Goal: Task Accomplishment & Management: Manage account settings

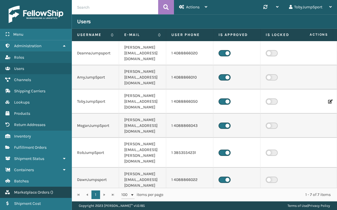
click at [35, 192] on span "Marketplace Orders" at bounding box center [31, 192] width 35 height 5
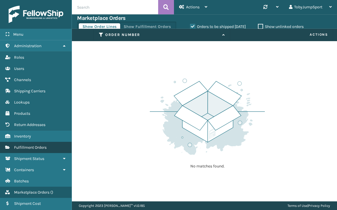
click at [21, 146] on span "Fulfillment Orders" at bounding box center [30, 147] width 32 height 5
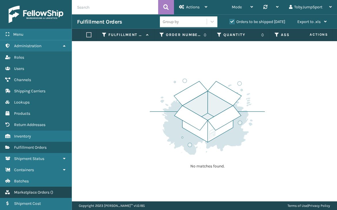
click at [31, 191] on span "Marketplace Orders" at bounding box center [31, 192] width 35 height 5
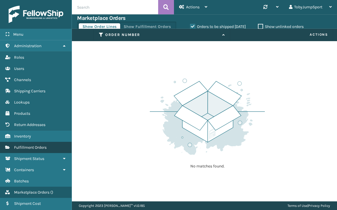
click at [28, 145] on span "Fulfillment Orders" at bounding box center [30, 147] width 32 height 5
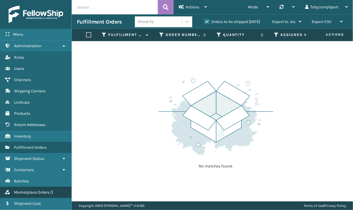
click at [32, 194] on link "Marketplace Orders ( )" at bounding box center [36, 191] width 72 height 11
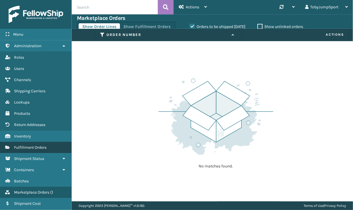
click at [32, 146] on span "Fulfillment Orders" at bounding box center [30, 147] width 32 height 5
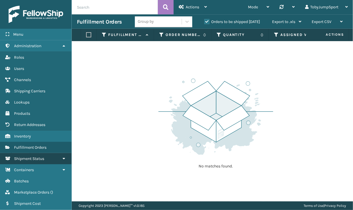
click at [65, 157] on icon at bounding box center [64, 158] width 5 height 4
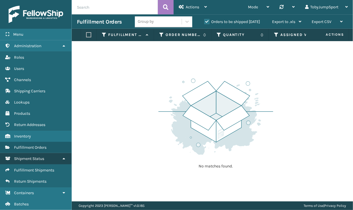
click at [65, 157] on icon at bounding box center [64, 158] width 5 height 4
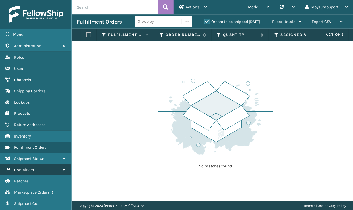
click at [64, 167] on icon at bounding box center [64, 169] width 5 height 4
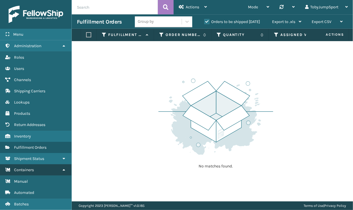
click at [64, 169] on icon at bounding box center [64, 169] width 5 height 4
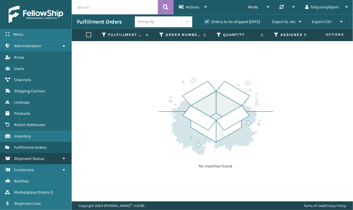
click at [63, 158] on icon at bounding box center [64, 158] width 5 height 4
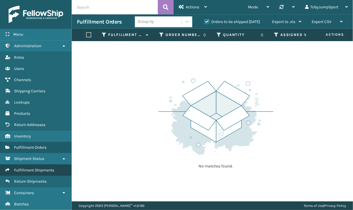
click at [47, 167] on span "Fulfillment Shipments" at bounding box center [34, 169] width 40 height 5
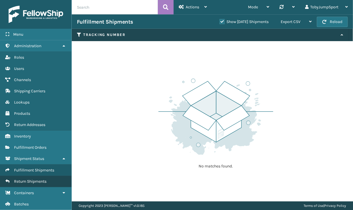
click at [40, 179] on span "Return Shipments" at bounding box center [30, 181] width 32 height 5
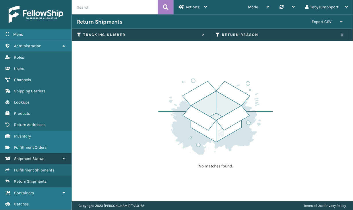
click at [63, 157] on icon at bounding box center [64, 158] width 5 height 4
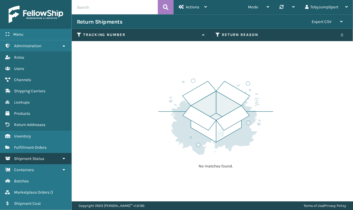
click at [48, 157] on link "Shipment Status" at bounding box center [36, 158] width 72 height 11
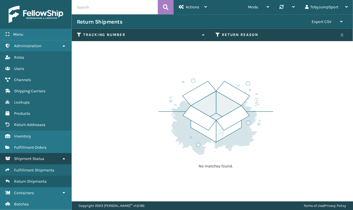
click at [65, 157] on icon at bounding box center [64, 158] width 5 height 4
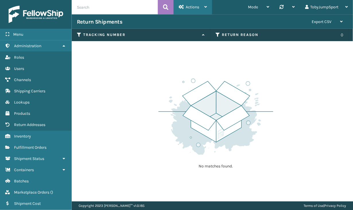
click at [198, 5] on span "Actions" at bounding box center [192, 7] width 13 height 5
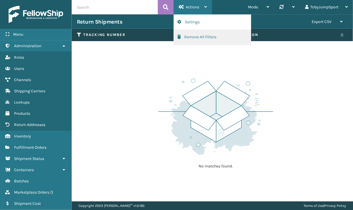
click at [192, 36] on button "Remove All Filters" at bounding box center [212, 37] width 77 height 15
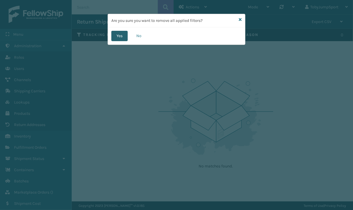
click at [121, 36] on button "Yes" at bounding box center [119, 36] width 16 height 10
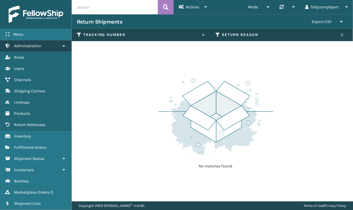
click at [57, 44] on link "Administration" at bounding box center [36, 45] width 72 height 11
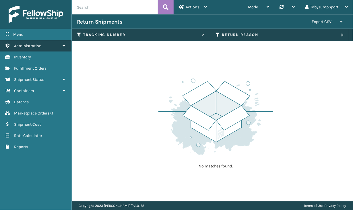
click at [57, 44] on link "Administration" at bounding box center [36, 45] width 72 height 11
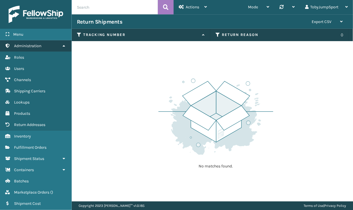
click at [50, 45] on link "Administration" at bounding box center [36, 45] width 72 height 11
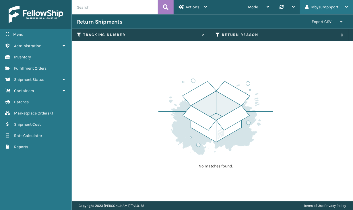
click at [320, 7] on div "TobyJumpSport" at bounding box center [326, 7] width 43 height 14
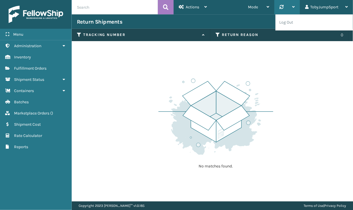
click at [293, 8] on icon at bounding box center [293, 7] width 3 height 4
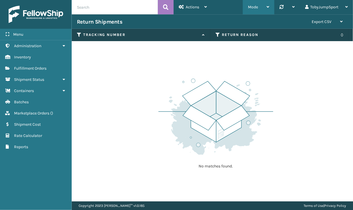
click at [268, 5] on icon at bounding box center [268, 7] width 3 height 4
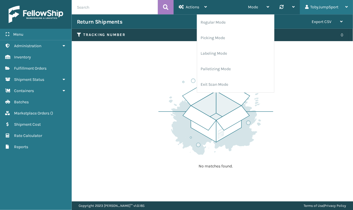
click at [320, 7] on div "TobyJumpSport" at bounding box center [326, 7] width 43 height 14
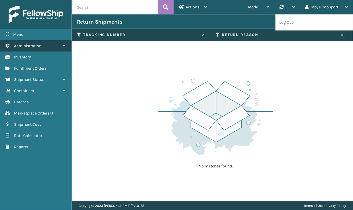
click at [18, 46] on span "Administration" at bounding box center [27, 45] width 27 height 5
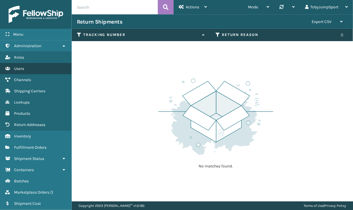
click at [18, 67] on span "Users" at bounding box center [19, 68] width 10 height 5
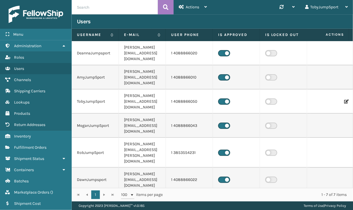
click at [83, 24] on h3 "Users" at bounding box center [84, 21] width 14 height 7
click at [83, 23] on h3 "Users" at bounding box center [84, 21] width 14 height 7
click at [191, 8] on span "Actions" at bounding box center [192, 7] width 13 height 5
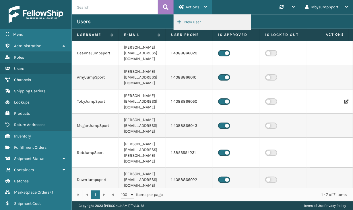
click at [188, 21] on button "New User" at bounding box center [212, 22] width 77 height 15
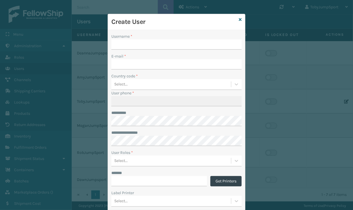
type input "TobyJumpSport"
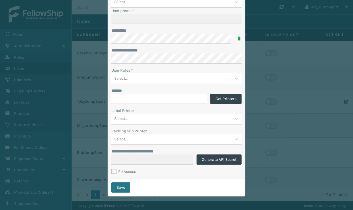
scroll to position [25, 0]
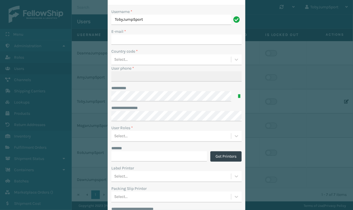
click at [258, 14] on div "**********" at bounding box center [176, 105] width 353 height 210
click at [256, 10] on div "**********" at bounding box center [176, 105] width 353 height 210
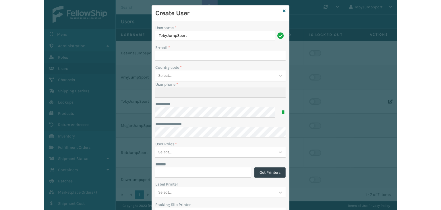
scroll to position [0, 0]
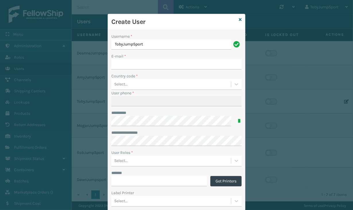
click at [236, 19] on div "Create User" at bounding box center [176, 22] width 137 height 16
click at [239, 19] on icon at bounding box center [240, 20] width 3 height 4
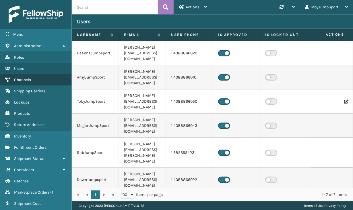
click at [25, 79] on span "Channels" at bounding box center [22, 79] width 17 height 5
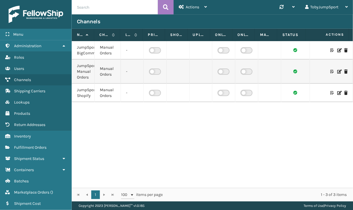
drag, startPoint x: 116, startPoint y: 35, endPoint x: 119, endPoint y: 35, distance: 2.9
click at [119, 35] on span at bounding box center [119, 89] width 2 height 121
drag, startPoint x: 142, startPoint y: 34, endPoint x: 148, endPoint y: 36, distance: 6.6
click at [148, 36] on span at bounding box center [148, 89] width 2 height 121
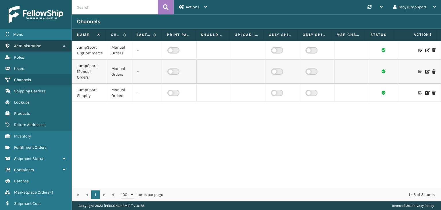
click at [29, 46] on span "Administration" at bounding box center [27, 45] width 27 height 5
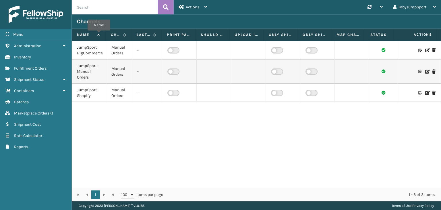
click at [99, 34] on icon at bounding box center [98, 35] width 5 height 4
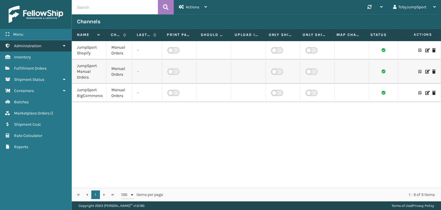
click at [23, 49] on link "Administration" at bounding box center [36, 45] width 72 height 11
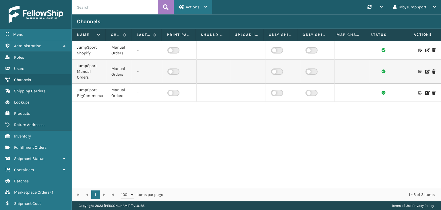
click at [206, 9] on div "Actions" at bounding box center [193, 7] width 28 height 14
click at [277, 18] on div "Channels" at bounding box center [256, 21] width 369 height 14
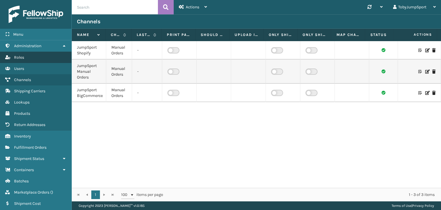
click at [22, 58] on span "Roles" at bounding box center [19, 57] width 10 height 5
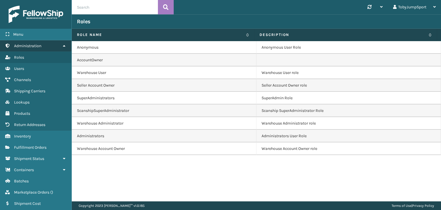
click at [31, 47] on span "Administration" at bounding box center [27, 45] width 27 height 5
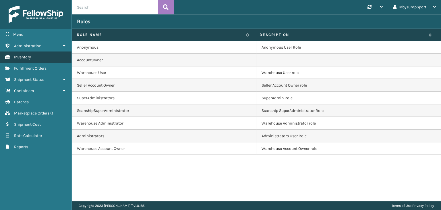
click at [26, 57] on span "Inventory" at bounding box center [22, 57] width 17 height 5
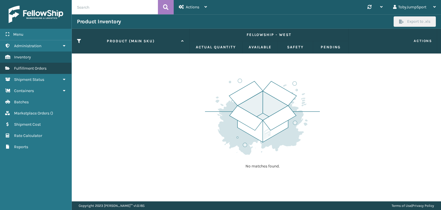
click at [26, 67] on span "Fulfillment Orders" at bounding box center [30, 68] width 32 height 5
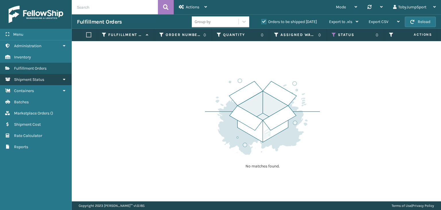
click at [27, 78] on span "Shipment Status" at bounding box center [29, 79] width 30 height 5
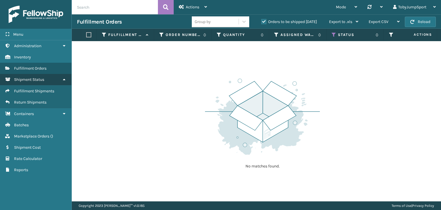
click at [27, 78] on span "Shipment Status" at bounding box center [29, 79] width 30 height 5
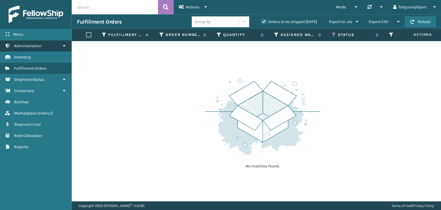
click at [35, 46] on span "Administration" at bounding box center [27, 45] width 27 height 5
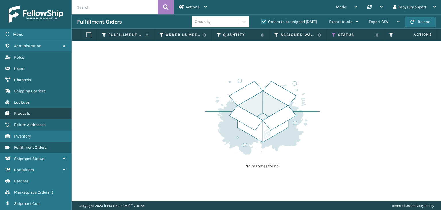
click at [21, 112] on span "Products" at bounding box center [22, 113] width 16 height 5
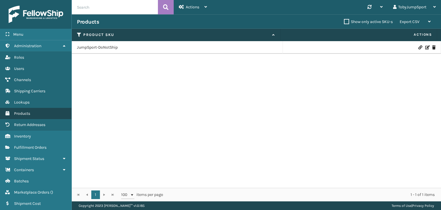
click at [20, 115] on link "Products" at bounding box center [36, 113] width 72 height 11
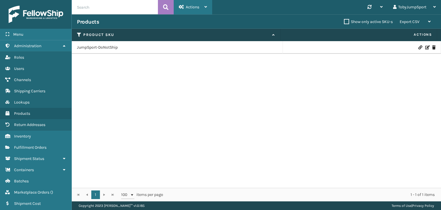
click at [191, 8] on span "Actions" at bounding box center [192, 7] width 13 height 5
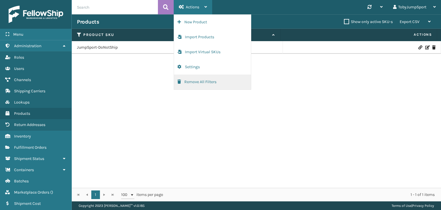
click at [202, 84] on button "Remove All Filters" at bounding box center [212, 81] width 77 height 15
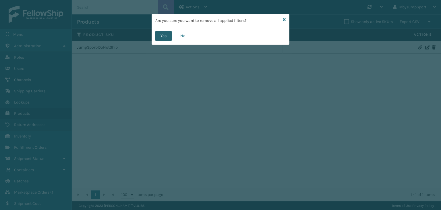
click at [162, 35] on button "Yes" at bounding box center [163, 36] width 16 height 10
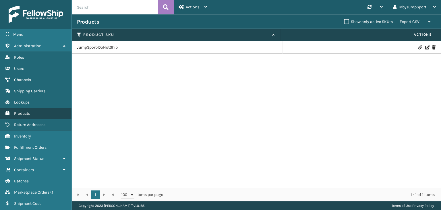
click at [16, 108] on link "Products" at bounding box center [36, 113] width 72 height 11
click at [16, 113] on span "Products" at bounding box center [22, 113] width 16 height 5
click at [93, 47] on link "JumpSport-DoNotShip" at bounding box center [97, 48] width 41 height 6
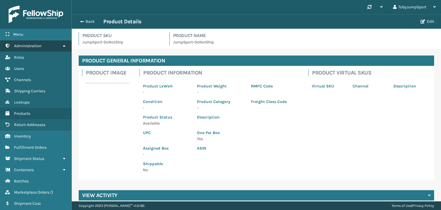
click at [27, 43] on link "Administration" at bounding box center [36, 45] width 72 height 11
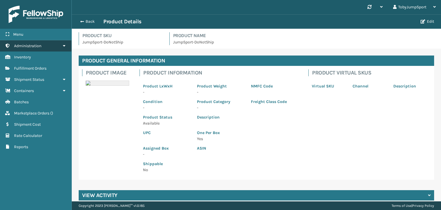
click at [27, 47] on span "Administration" at bounding box center [27, 45] width 27 height 5
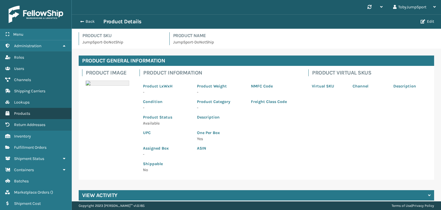
click at [23, 111] on span "Products" at bounding box center [22, 113] width 16 height 5
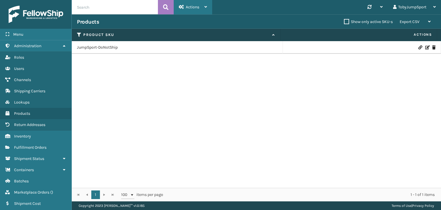
click at [201, 8] on div "Actions" at bounding box center [193, 7] width 28 height 14
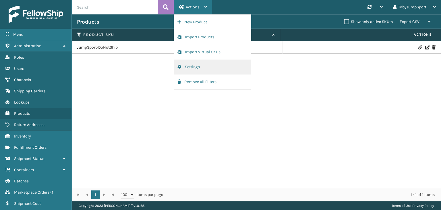
click at [185, 67] on button "Settings" at bounding box center [212, 66] width 77 height 15
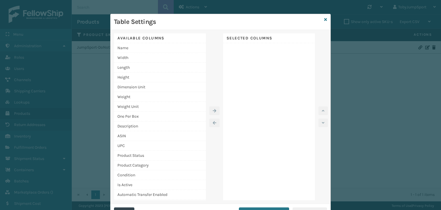
scroll to position [11, 0]
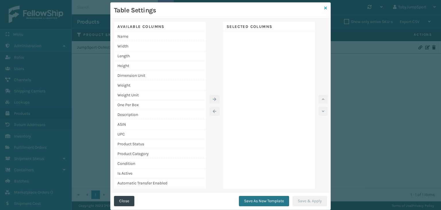
click at [320, 7] on icon at bounding box center [325, 8] width 3 height 4
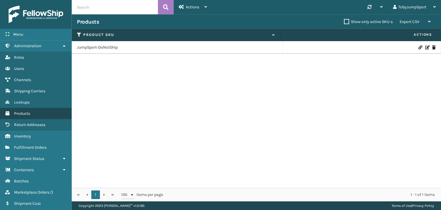
click at [22, 112] on span "Products" at bounding box center [22, 113] width 16 height 5
click at [21, 111] on span "Products" at bounding box center [22, 113] width 16 height 5
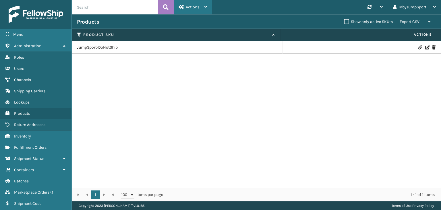
click at [199, 6] on span "Actions" at bounding box center [192, 7] width 13 height 5
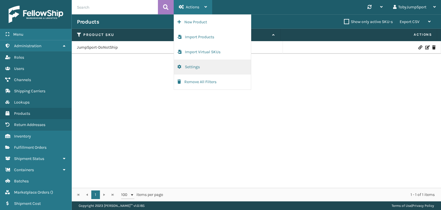
click at [192, 67] on button "Settings" at bounding box center [212, 66] width 77 height 15
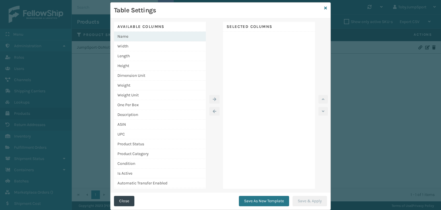
click at [126, 36] on div "Name" at bounding box center [160, 37] width 92 height 10
click at [213, 100] on icon "button" at bounding box center [214, 99] width 3 height 4
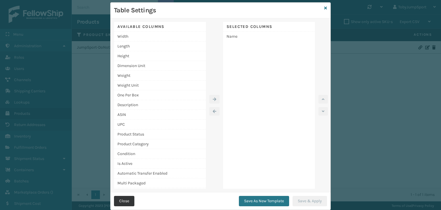
click at [123, 201] on button "Close" at bounding box center [124, 201] width 20 height 10
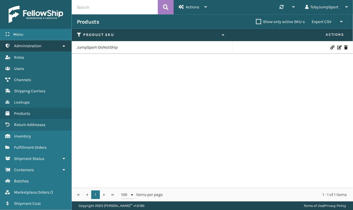
click at [25, 46] on span "Administration" at bounding box center [27, 45] width 27 height 5
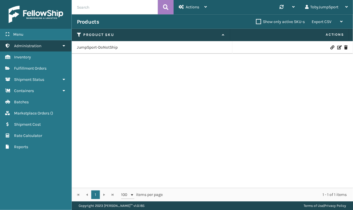
click at [25, 45] on span "Administration" at bounding box center [27, 45] width 27 height 5
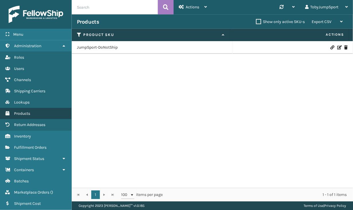
click at [22, 113] on span "Products" at bounding box center [22, 113] width 16 height 5
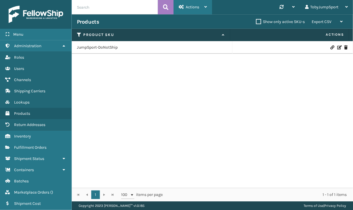
click at [190, 6] on span "Actions" at bounding box center [192, 7] width 13 height 5
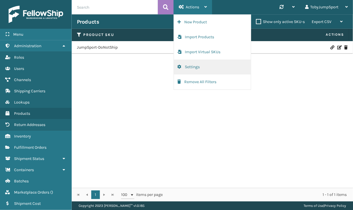
click at [194, 67] on button "Settings" at bounding box center [212, 66] width 77 height 15
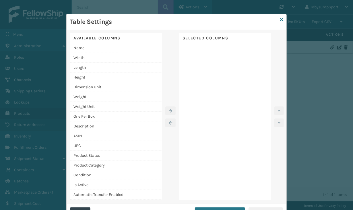
scroll to position [11, 0]
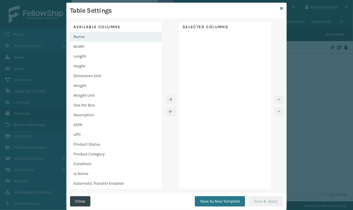
click at [82, 34] on div "Name" at bounding box center [116, 37] width 92 height 10
click at [169, 99] on icon "button" at bounding box center [170, 99] width 3 height 4
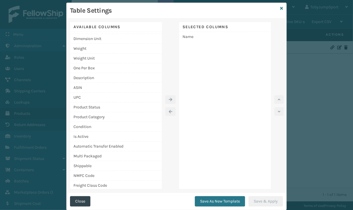
scroll to position [0, 0]
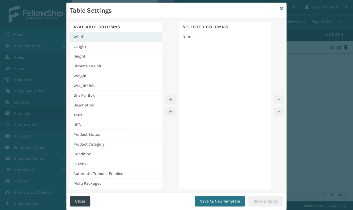
click at [89, 36] on div "Width" at bounding box center [116, 37] width 92 height 10
click at [169, 98] on icon "button" at bounding box center [170, 99] width 3 height 4
click at [80, 34] on div "Length" at bounding box center [116, 37] width 92 height 10
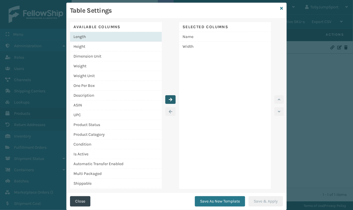
click at [169, 99] on icon "button" at bounding box center [170, 99] width 3 height 4
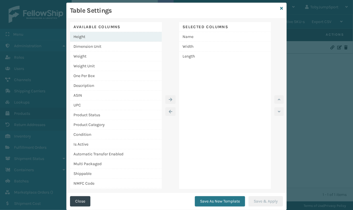
click at [102, 35] on div "Height" at bounding box center [116, 37] width 92 height 10
click at [171, 96] on button "button" at bounding box center [170, 99] width 10 height 9
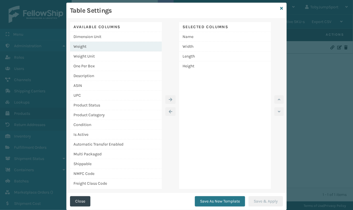
click at [105, 44] on div "Weight" at bounding box center [116, 47] width 92 height 10
click at [171, 99] on button "button" at bounding box center [170, 99] width 10 height 9
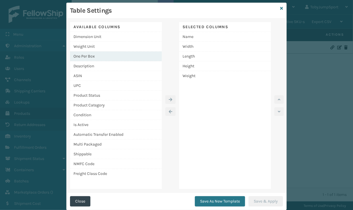
click at [103, 58] on div "One Per Box" at bounding box center [116, 56] width 92 height 10
click at [170, 101] on button "button" at bounding box center [170, 99] width 10 height 9
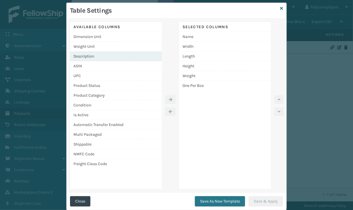
click at [109, 57] on div "Description" at bounding box center [116, 56] width 92 height 10
click at [169, 98] on icon "button" at bounding box center [170, 99] width 3 height 4
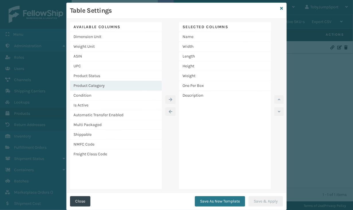
click at [109, 82] on div "Product Category" at bounding box center [116, 86] width 92 height 10
click at [171, 97] on button "button" at bounding box center [170, 99] width 10 height 9
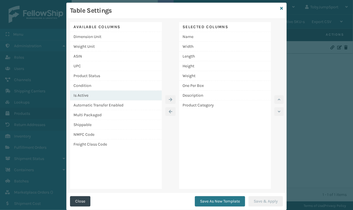
click at [116, 98] on div "Is Active" at bounding box center [116, 95] width 92 height 10
click at [169, 98] on icon "button" at bounding box center [170, 99] width 3 height 4
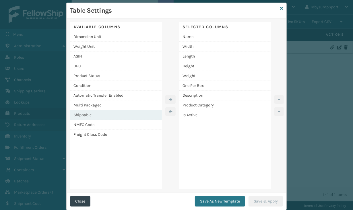
click at [92, 115] on div "Shippable" at bounding box center [116, 115] width 92 height 10
click at [169, 98] on icon "button" at bounding box center [170, 99] width 3 height 4
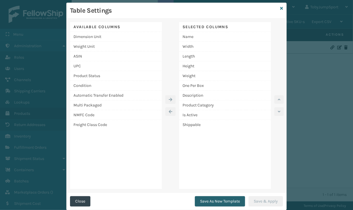
click at [218, 200] on button "Save As New Template" at bounding box center [220, 201] width 50 height 10
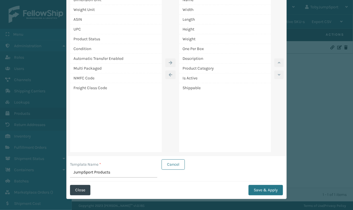
scroll to position [51, 0]
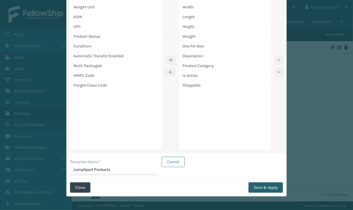
type input "JumpSport Products"
click at [269, 186] on button "Save & Apply" at bounding box center [266, 187] width 34 height 10
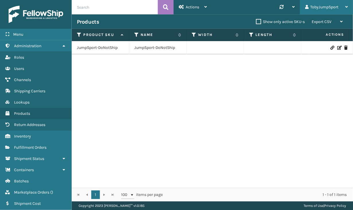
click at [320, 6] on icon at bounding box center [346, 7] width 3 height 4
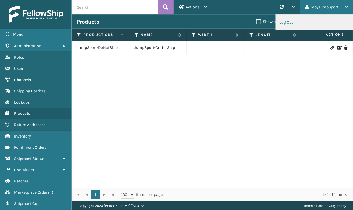
click at [301, 24] on li "Log Out" at bounding box center [314, 23] width 77 height 16
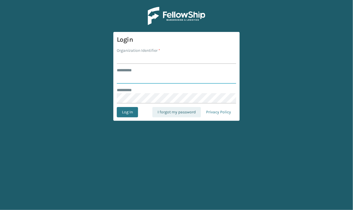
type input "**********"
click at [184, 111] on link "I forgot my password" at bounding box center [176, 112] width 49 height 10
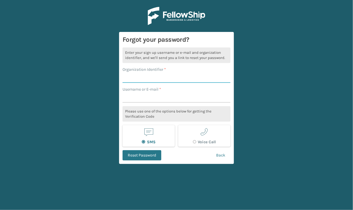
click at [136, 74] on input "Organization Identifier *" at bounding box center [177, 77] width 108 height 10
type input "JumpSport"
click at [137, 98] on input "Username or E-mail *" at bounding box center [177, 97] width 108 height 10
paste input "TobyJumpSport"
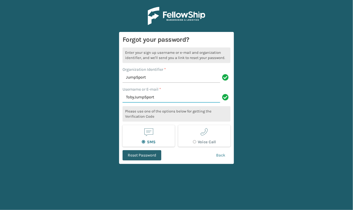
type input "TobyJumpSport"
click at [139, 155] on button "Reset Password" at bounding box center [142, 155] width 39 height 10
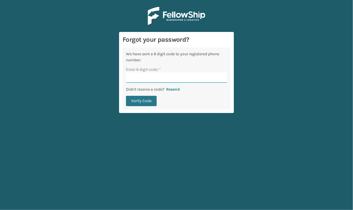
click at [158, 73] on input "Enter 6 digit code: *" at bounding box center [176, 77] width 101 height 10
type input "019854"
click at [147, 100] on button "Verify Code" at bounding box center [141, 101] width 31 height 10
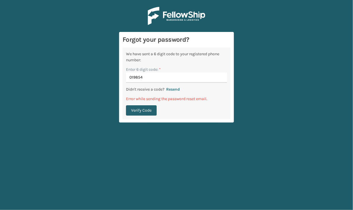
click at [145, 111] on button "Verify Code" at bounding box center [141, 110] width 31 height 10
click at [275, 36] on main "Forgot your password? We have sent a 6 digit code to your registered phone numb…" at bounding box center [176, 105] width 353 height 210
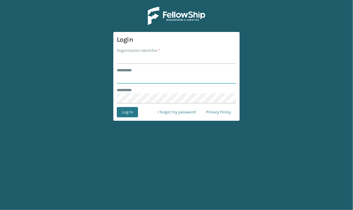
type input "**********"
drag, startPoint x: 120, startPoint y: 179, endPoint x: 143, endPoint y: 152, distance: 35.7
click at [121, 179] on main "**********" at bounding box center [176, 105] width 353 height 210
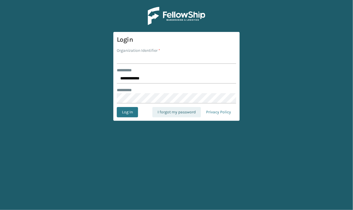
click at [175, 110] on link "I forgot my password" at bounding box center [176, 112] width 49 height 10
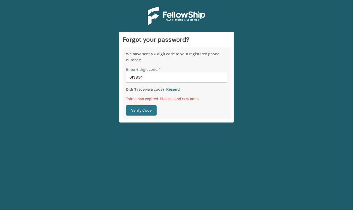
click at [83, 49] on main "Forgot your password? We have sent a 6 digit code to your registered phone numb…" at bounding box center [176, 105] width 353 height 210
